Goal: Information Seeking & Learning: Learn about a topic

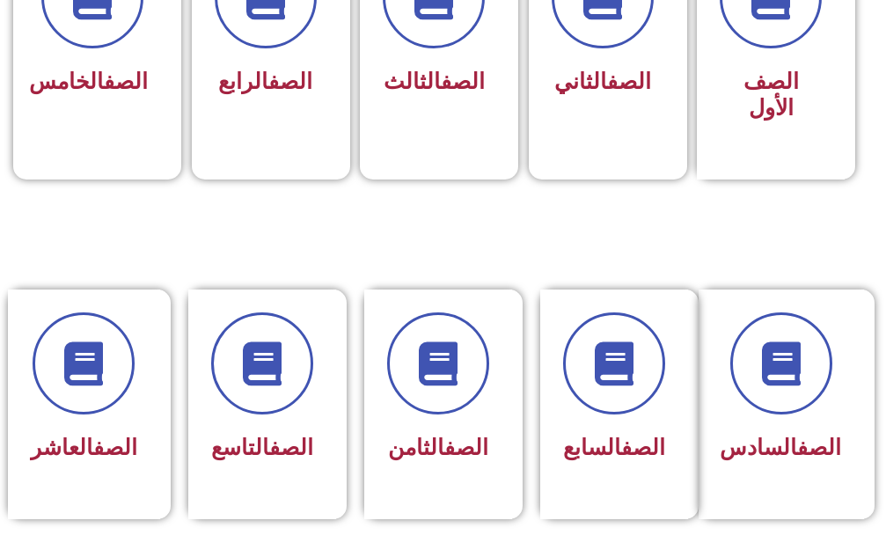
scroll to position [616, 0]
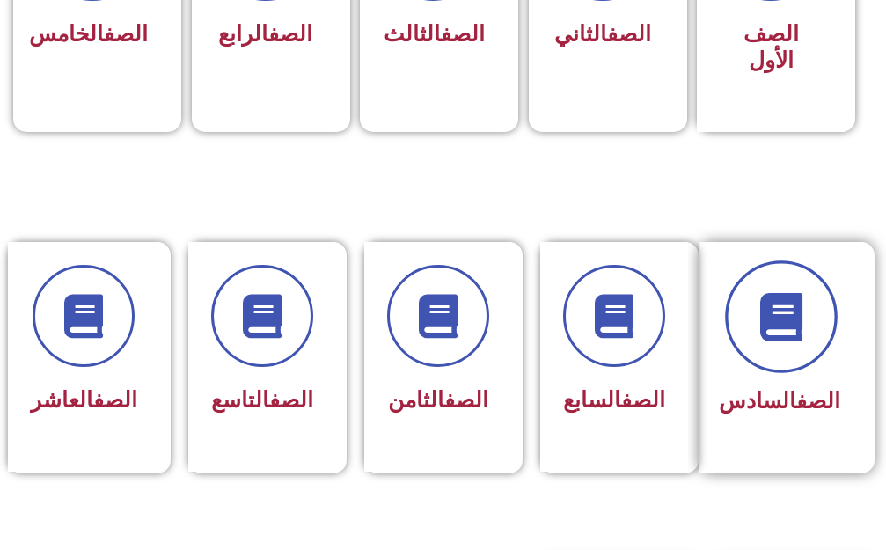
click at [773, 300] on icon at bounding box center [781, 316] width 48 height 48
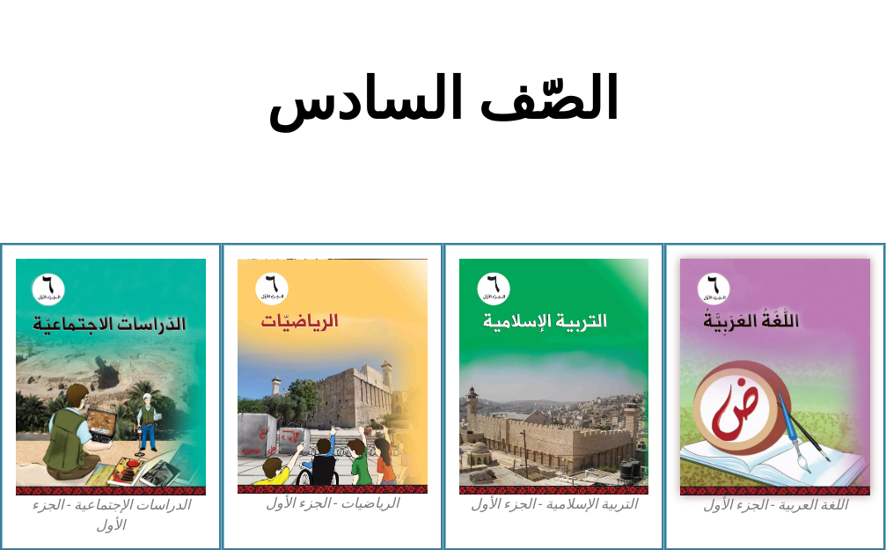
scroll to position [352, 0]
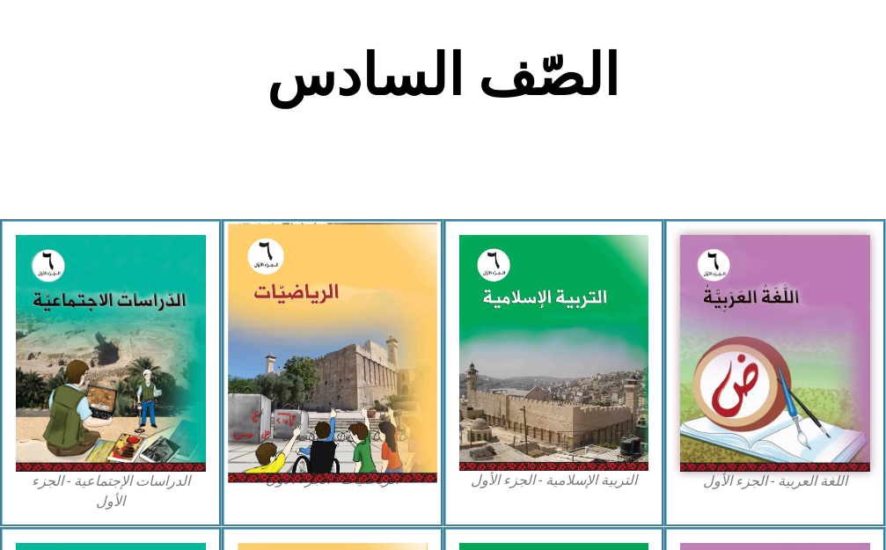
click at [288, 360] on img at bounding box center [332, 353] width 209 height 260
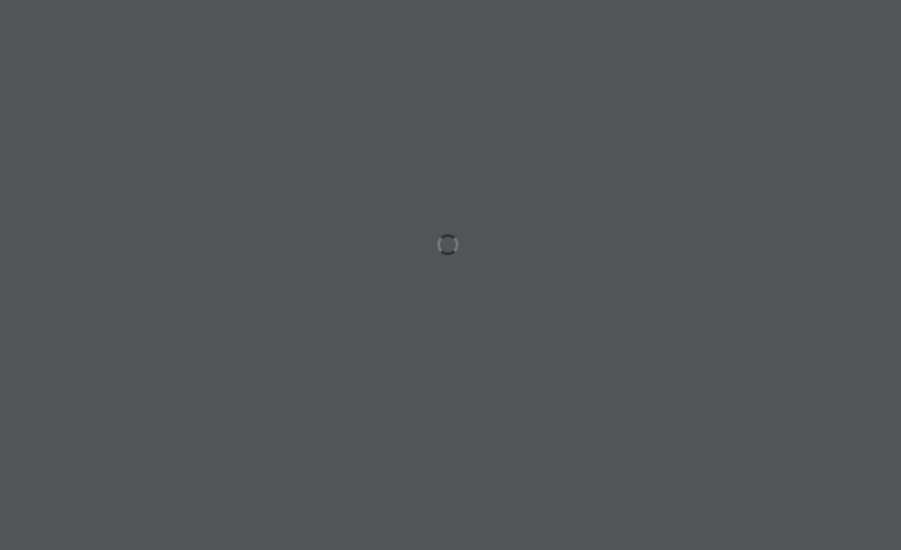
scroll to position [0, 55]
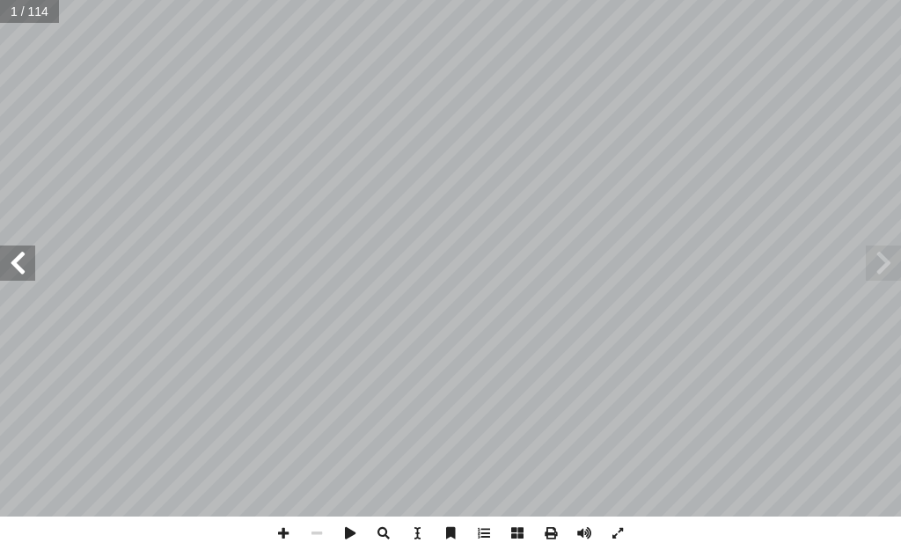
click at [11, 267] on span at bounding box center [17, 263] width 35 height 35
click at [40, 237] on div "الرياضيــات أ. أكرم عسالوة أ. روان الصوص ) ً أ. أحمد رشدي (منسقا أ. سناء عساف أ…" at bounding box center [450, 258] width 901 height 517
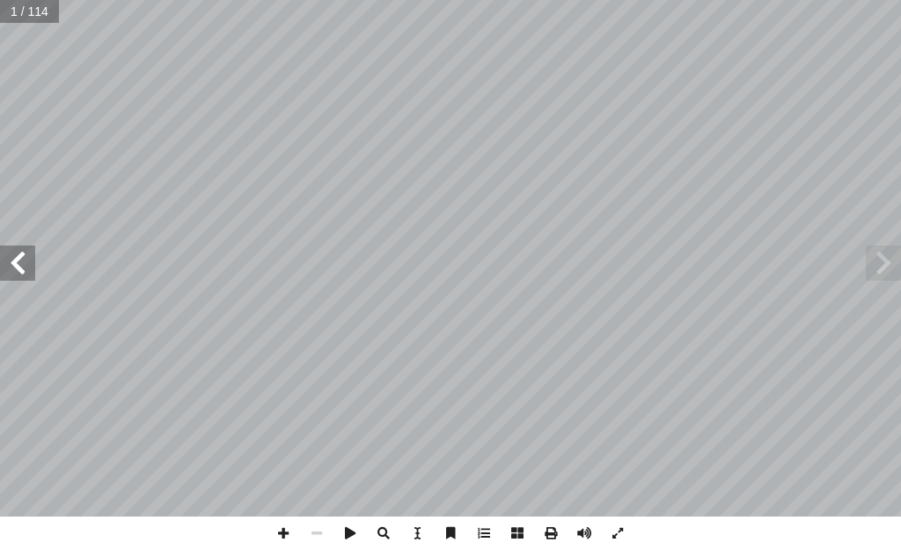
click at [26, 254] on span at bounding box center [17, 263] width 35 height 35
click at [281, 529] on span at bounding box center [283, 533] width 33 height 33
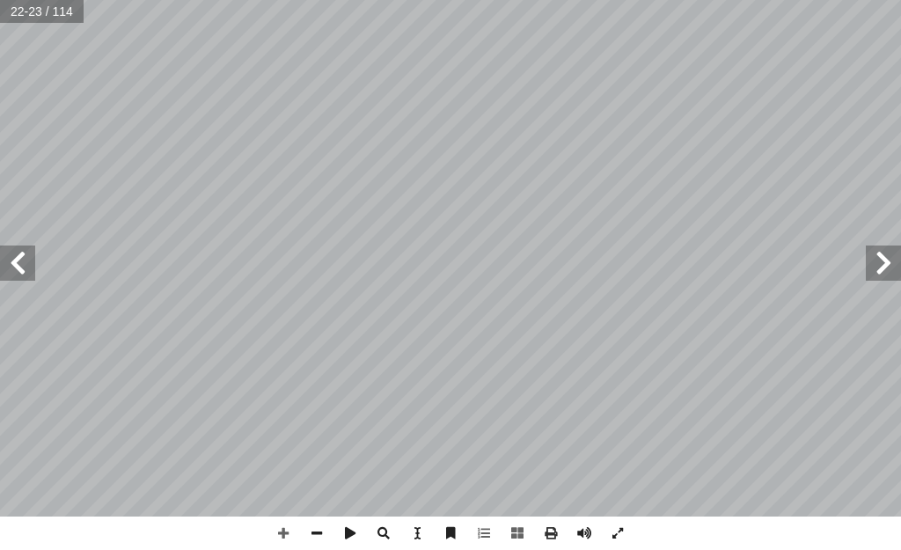
click at [549, 119] on html "الصفحة الرئيسية الصف الأول الصف الثاني الصف الثالث الصف الرابع الصف الخامس الصف…" at bounding box center [450, 59] width 901 height 119
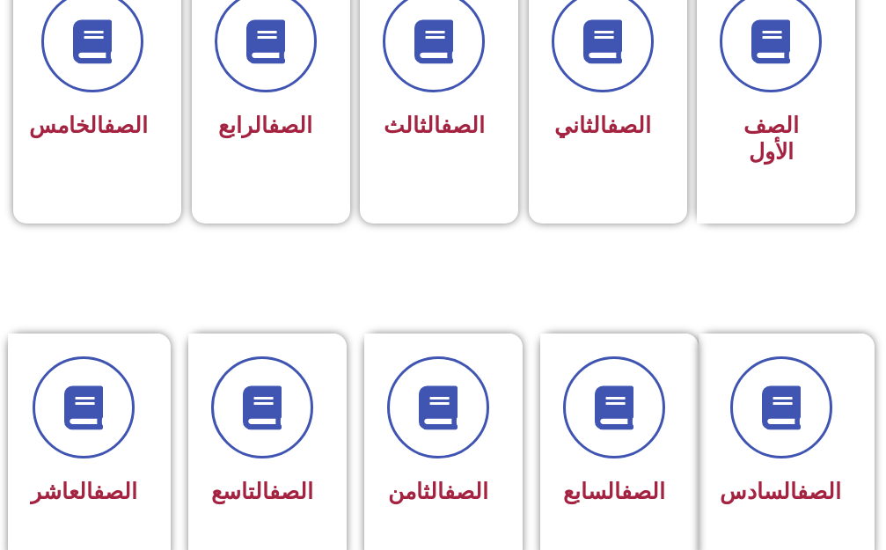
scroll to position [528, 0]
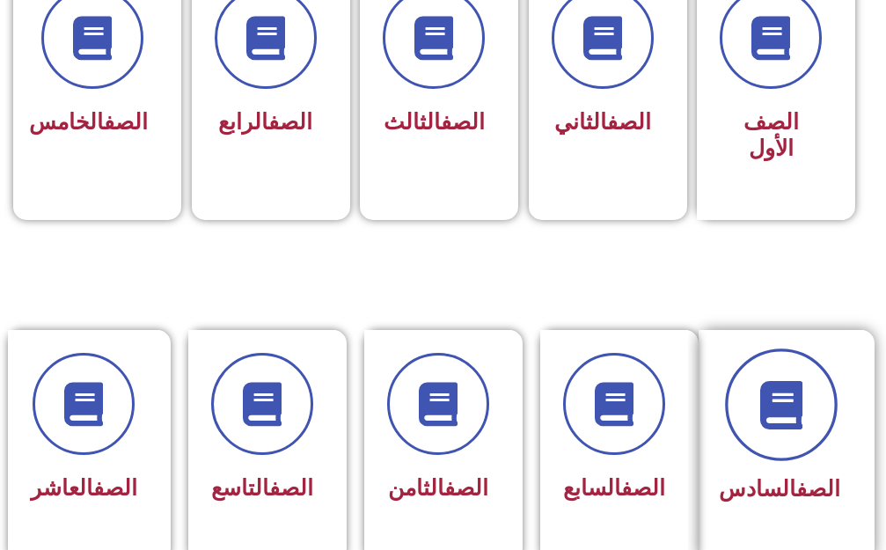
click at [764, 425] on span at bounding box center [781, 405] width 113 height 113
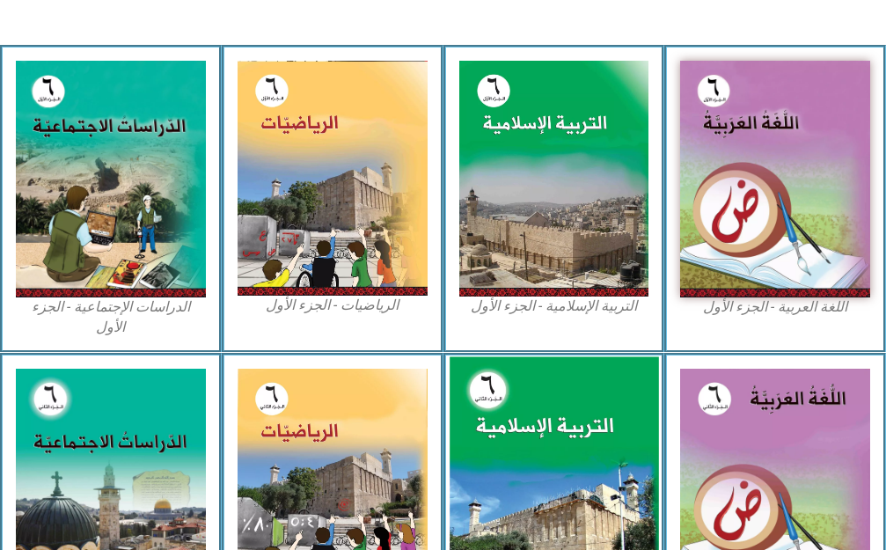
scroll to position [528, 0]
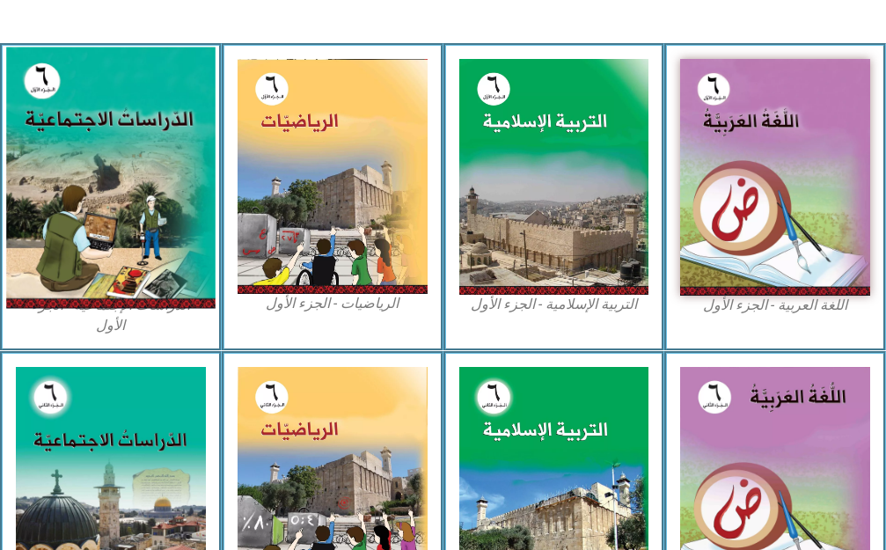
click at [53, 172] on img at bounding box center [110, 177] width 209 height 261
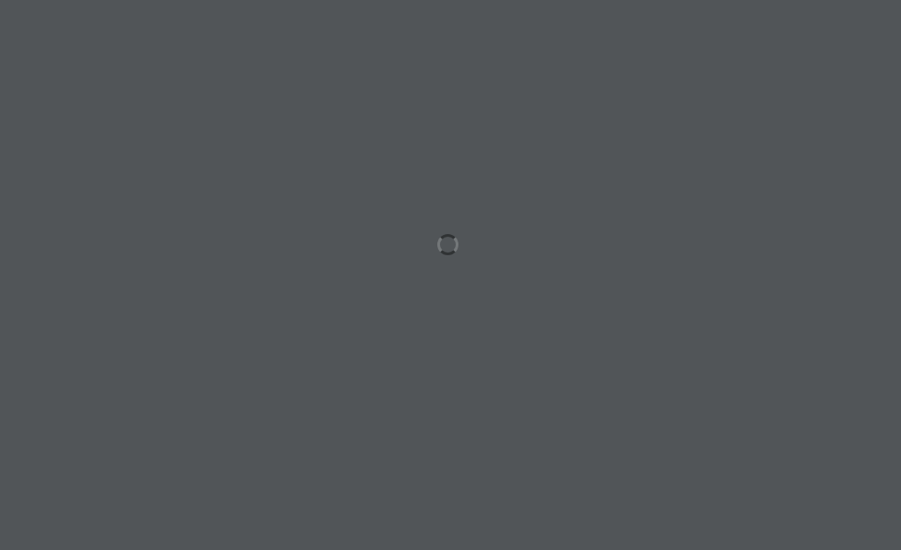
scroll to position [0, 55]
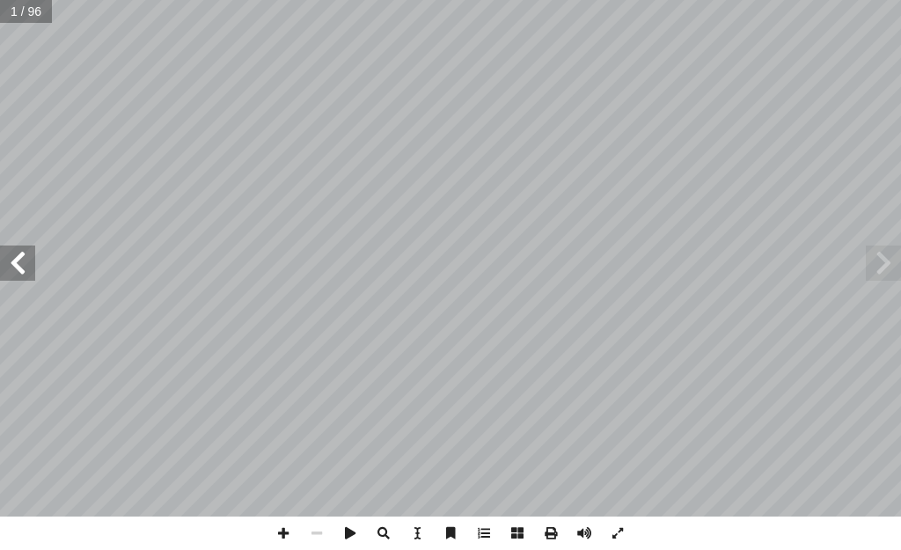
click at [18, 265] on span at bounding box center [17, 263] width 35 height 35
click at [284, 530] on span at bounding box center [283, 533] width 33 height 33
drag, startPoint x: 0, startPoint y: 268, endPoint x: 11, endPoint y: 268, distance: 11.4
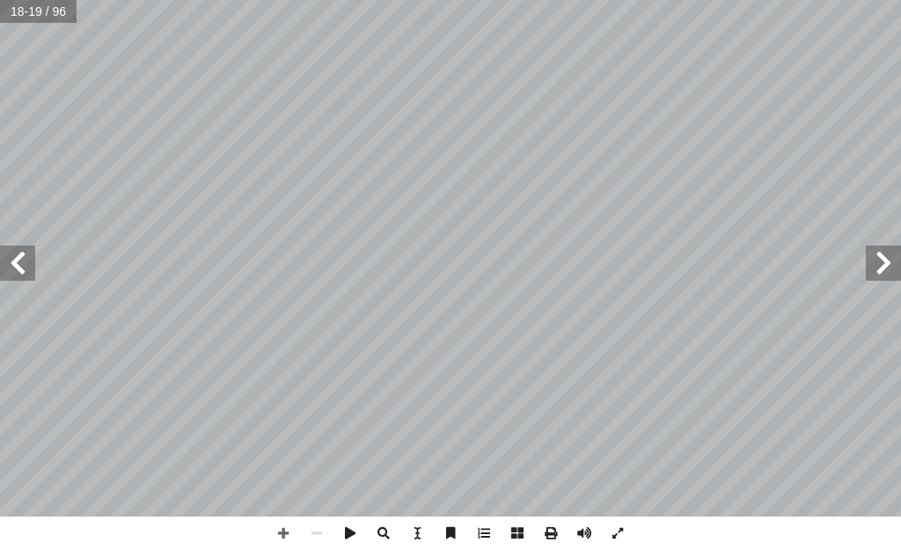
click at [3, 268] on span at bounding box center [17, 263] width 35 height 35
